Goal: Information Seeking & Learning: Learn about a topic

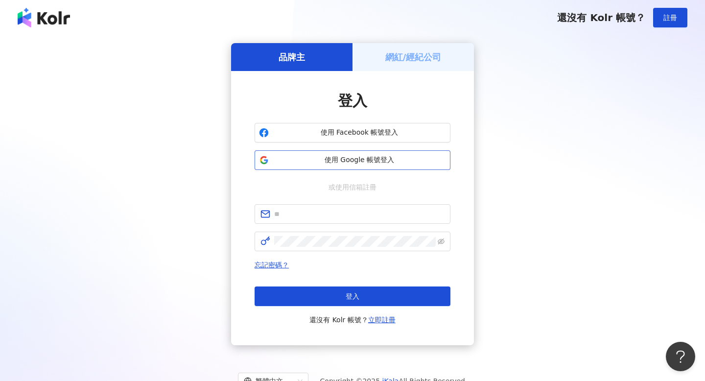
click at [376, 158] on span "使用 Google 帳號登入" at bounding box center [359, 160] width 173 height 10
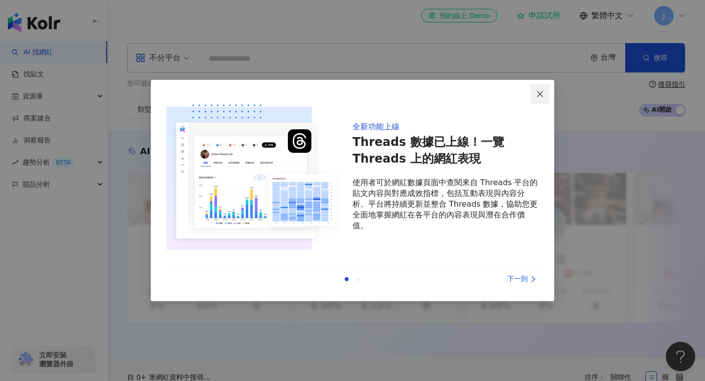
click at [539, 95] on icon "close" at bounding box center [540, 94] width 8 height 8
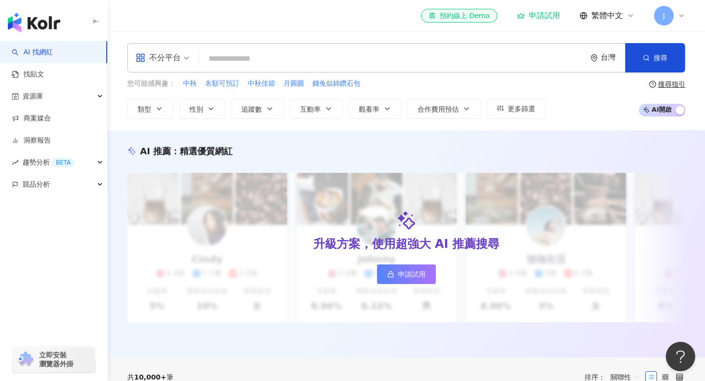
click at [430, 82] on div "您可能感興趣： 中秋 名額可預訂 中秋佳節 月圓圓 錢兔似錦鑽石包" at bounding box center [336, 83] width 418 height 11
click at [413, 60] on input "search" at bounding box center [392, 58] width 379 height 19
paste input "**********"
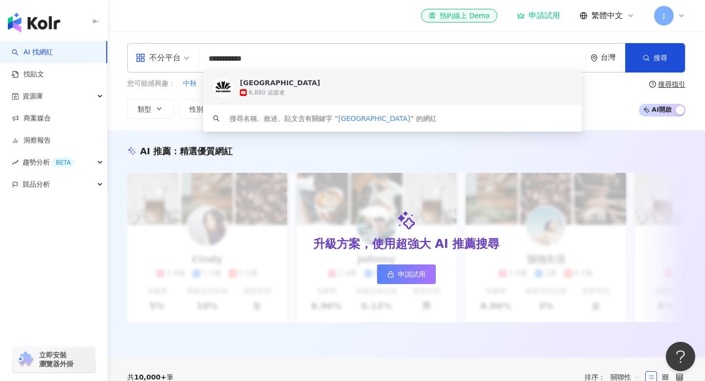
click at [245, 54] on input "**********" at bounding box center [392, 58] width 379 height 19
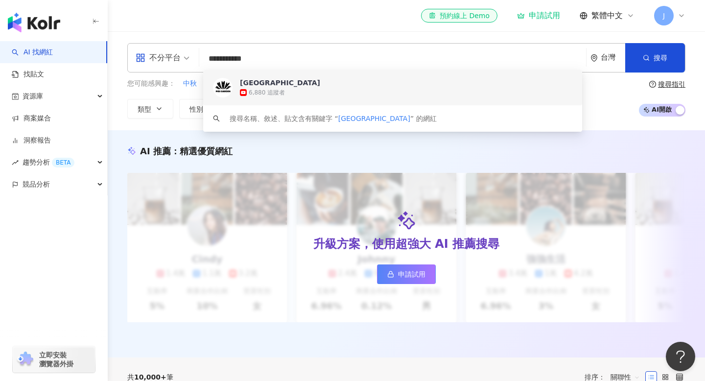
click at [245, 54] on input "**********" at bounding box center [392, 58] width 379 height 19
paste input "search"
type input "******"
click at [301, 89] on div "199,036 追蹤者" at bounding box center [297, 93] width 44 height 8
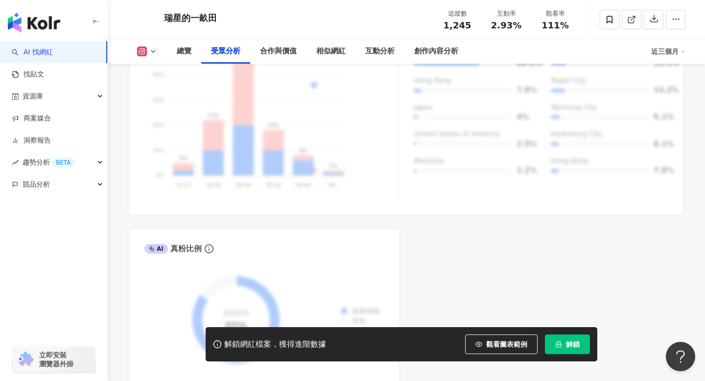
scroll to position [1068, 0]
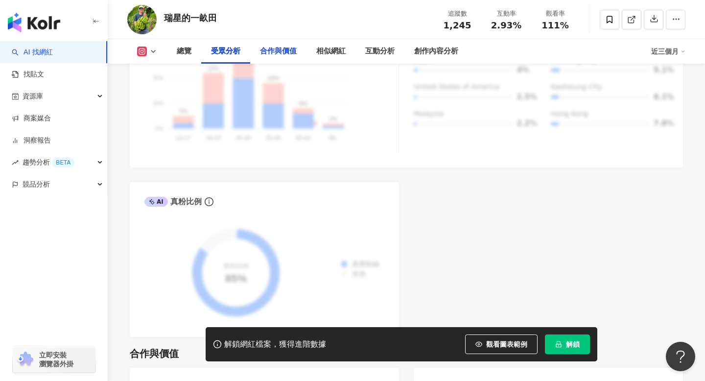
click at [281, 56] on div "合作與價值" at bounding box center [278, 52] width 37 height 12
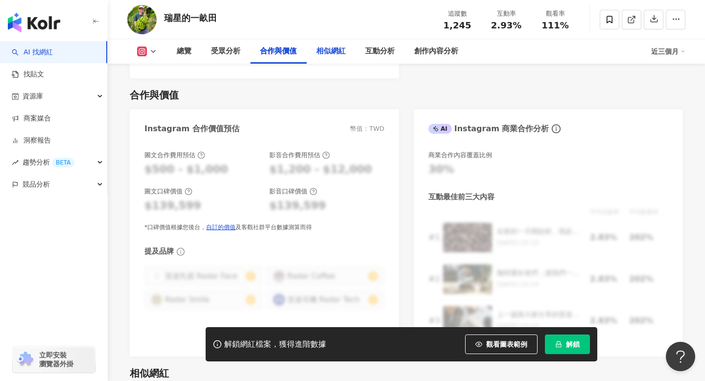
click at [323, 53] on div "相似網紅" at bounding box center [330, 52] width 29 height 12
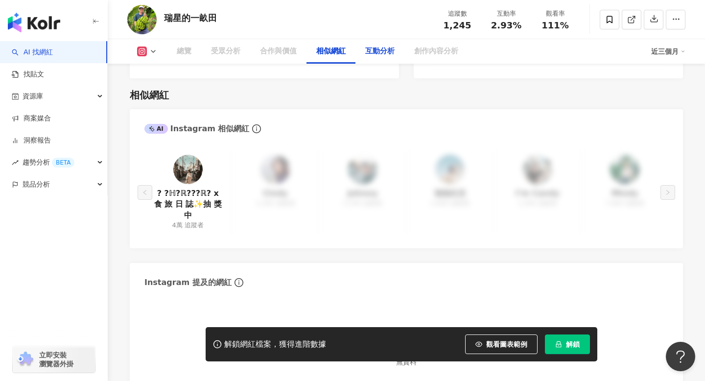
click at [372, 52] on div "互動分析" at bounding box center [379, 52] width 29 height 12
click at [427, 49] on div "創作內容分析" at bounding box center [436, 52] width 44 height 12
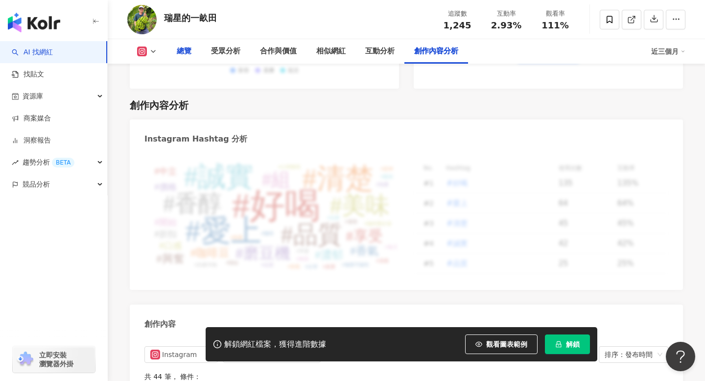
click at [199, 50] on div "總覽" at bounding box center [184, 51] width 34 height 24
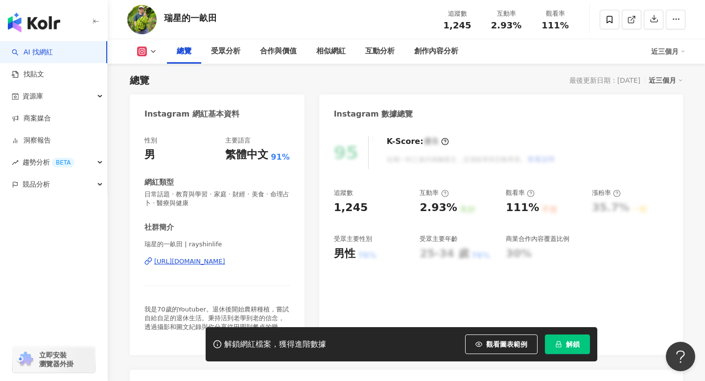
click at [147, 49] on button at bounding box center [147, 52] width 40 height 10
click at [160, 120] on button "YouTube" at bounding box center [162, 115] width 59 height 14
click at [210, 56] on div "受眾分析" at bounding box center [225, 51] width 49 height 24
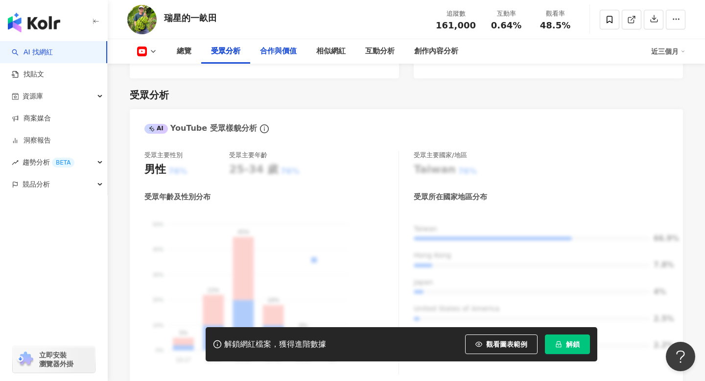
click at [273, 56] on div "合作與價值" at bounding box center [278, 52] width 37 height 12
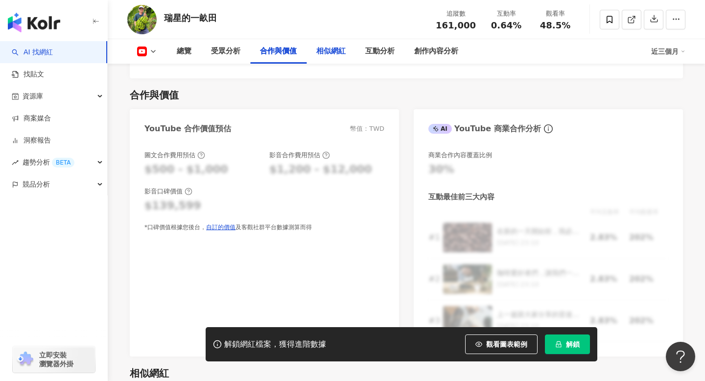
click at [330, 60] on div "相似網紅" at bounding box center [331, 51] width 49 height 24
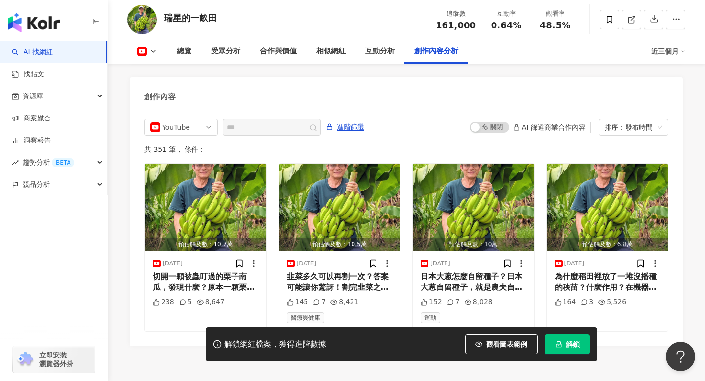
scroll to position [2741, 0]
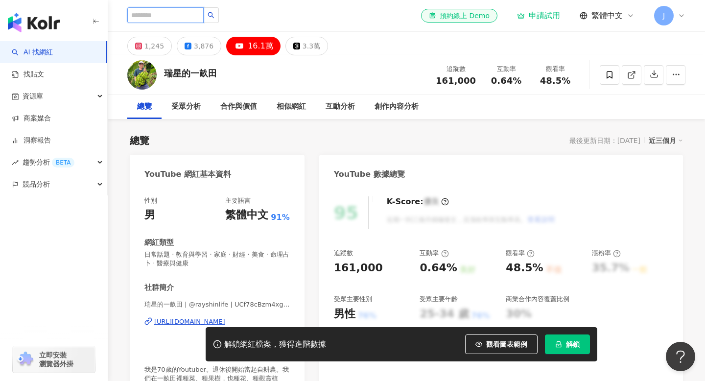
click at [177, 19] on input "search" at bounding box center [165, 15] width 76 height 16
type input "*"
type input "*****"
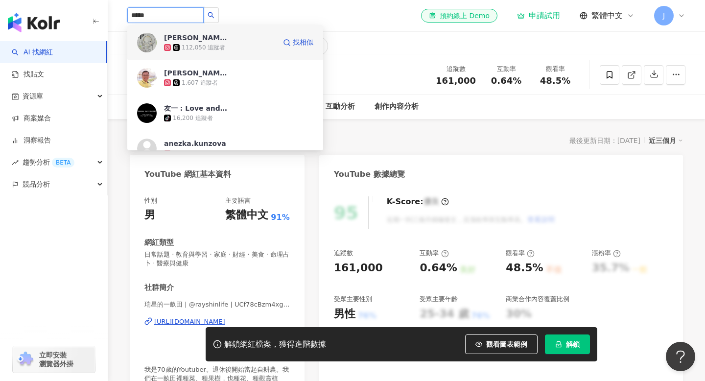
click at [144, 46] on img at bounding box center [147, 43] width 20 height 20
